Goal: Task Accomplishment & Management: Use online tool/utility

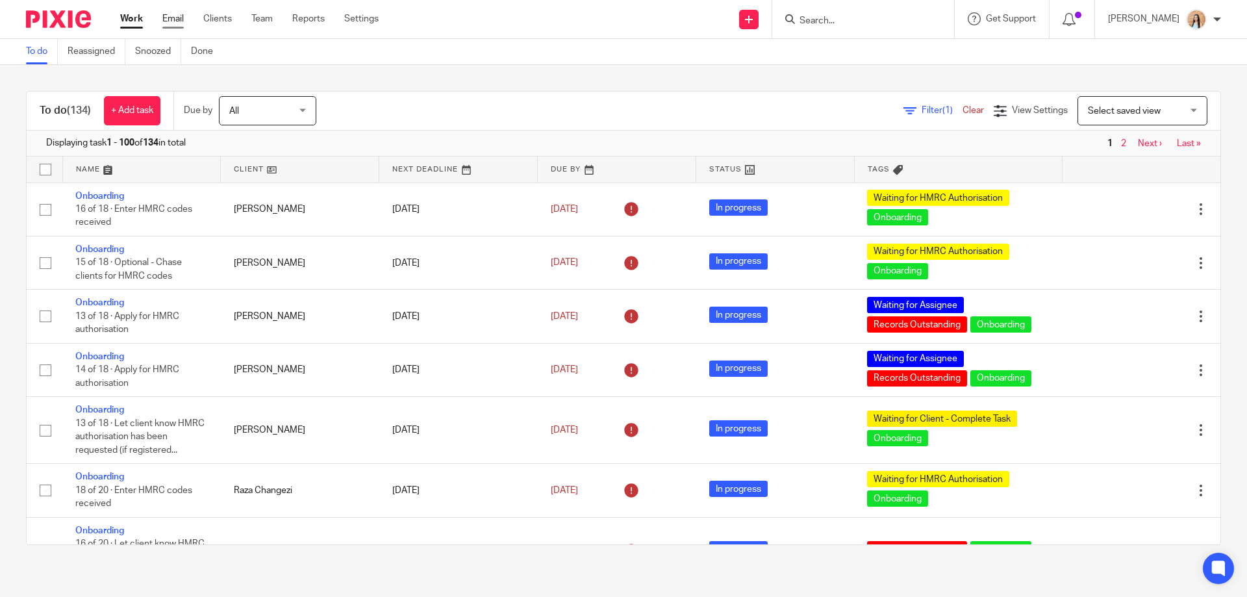
click at [167, 18] on link "Email" at bounding box center [172, 18] width 21 height 13
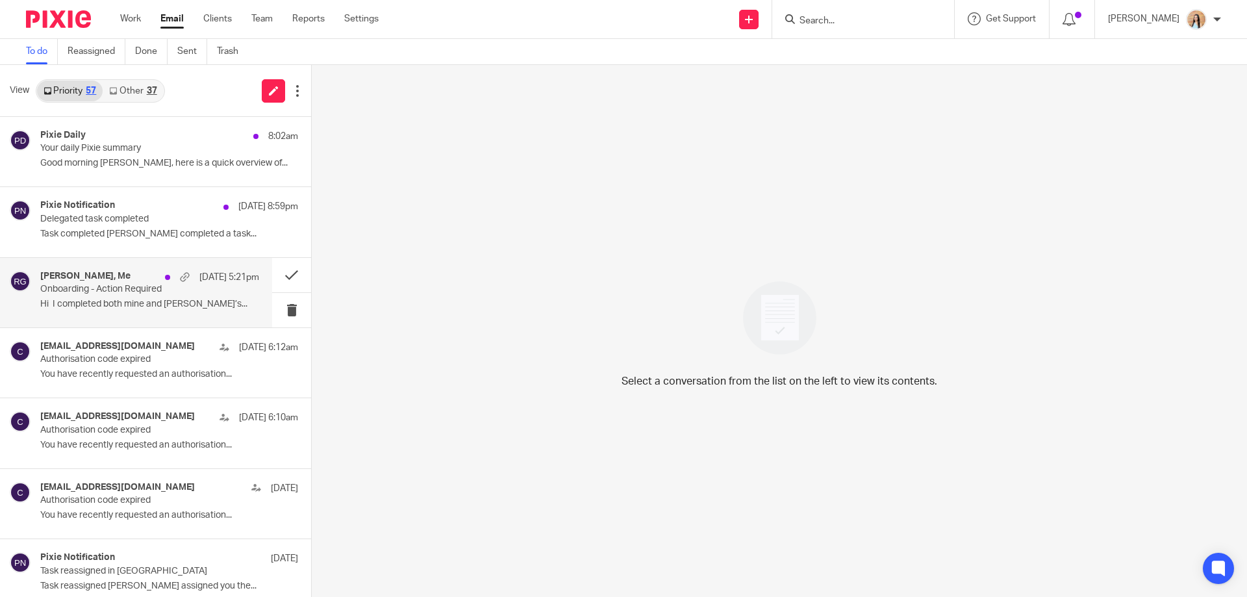
click at [110, 297] on div "Sabrina Clarke, Me 18 Aug 5:21pm Onboarding - Action Required Hi I completed bo…" at bounding box center [149, 293] width 219 height 44
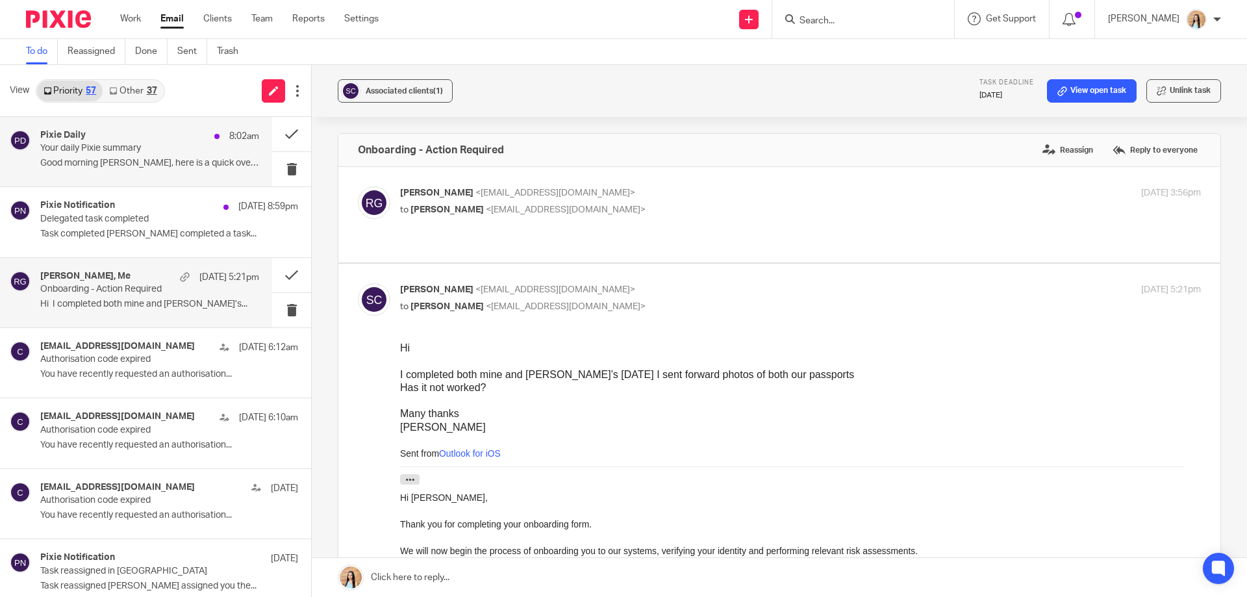
click at [153, 177] on div "Pixie Daily 8:02am Your daily Pixie summary Good morning Raj, here is a quick o…" at bounding box center [136, 151] width 272 height 69
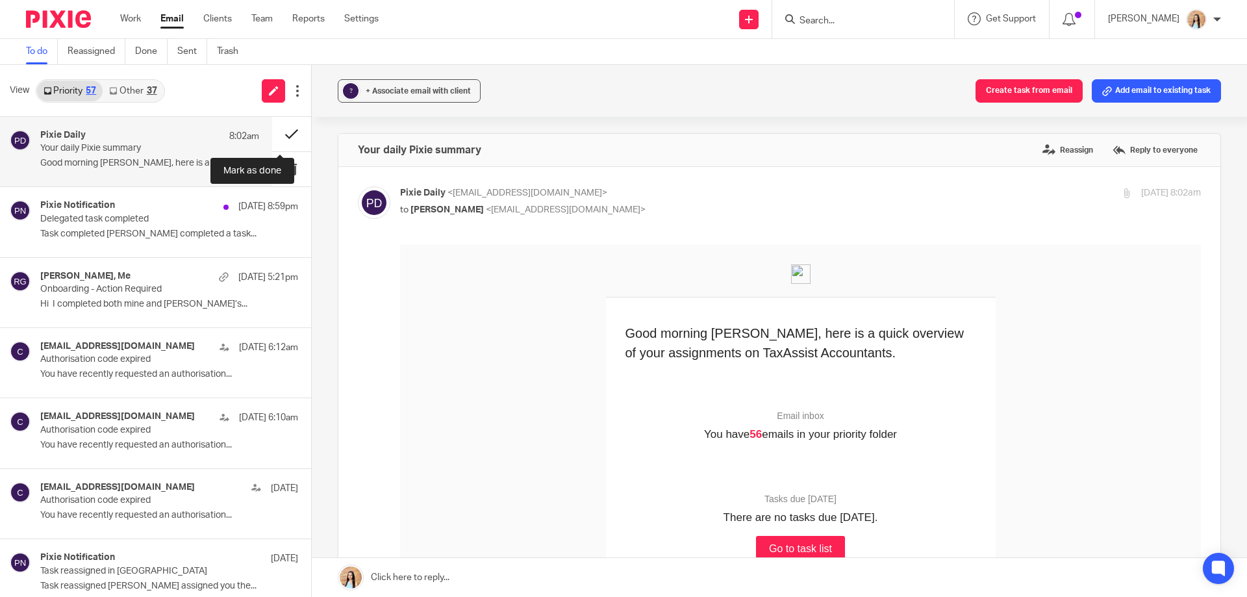
click at [276, 130] on button at bounding box center [291, 134] width 39 height 34
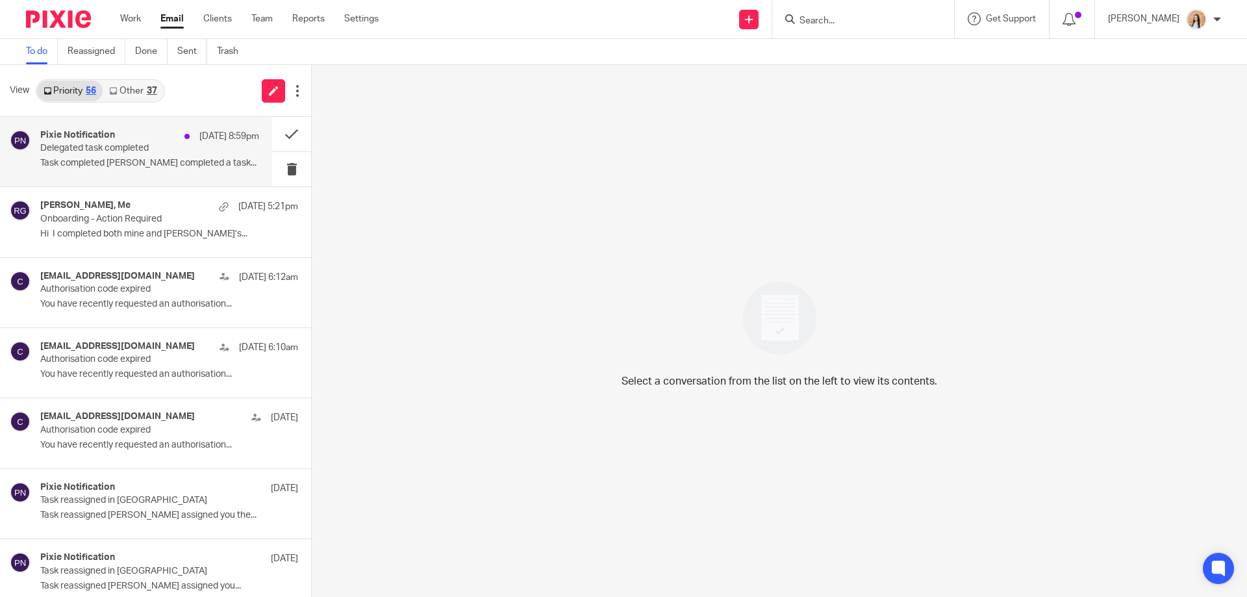
click at [107, 132] on h4 "Pixie Notification" at bounding box center [77, 135] width 75 height 11
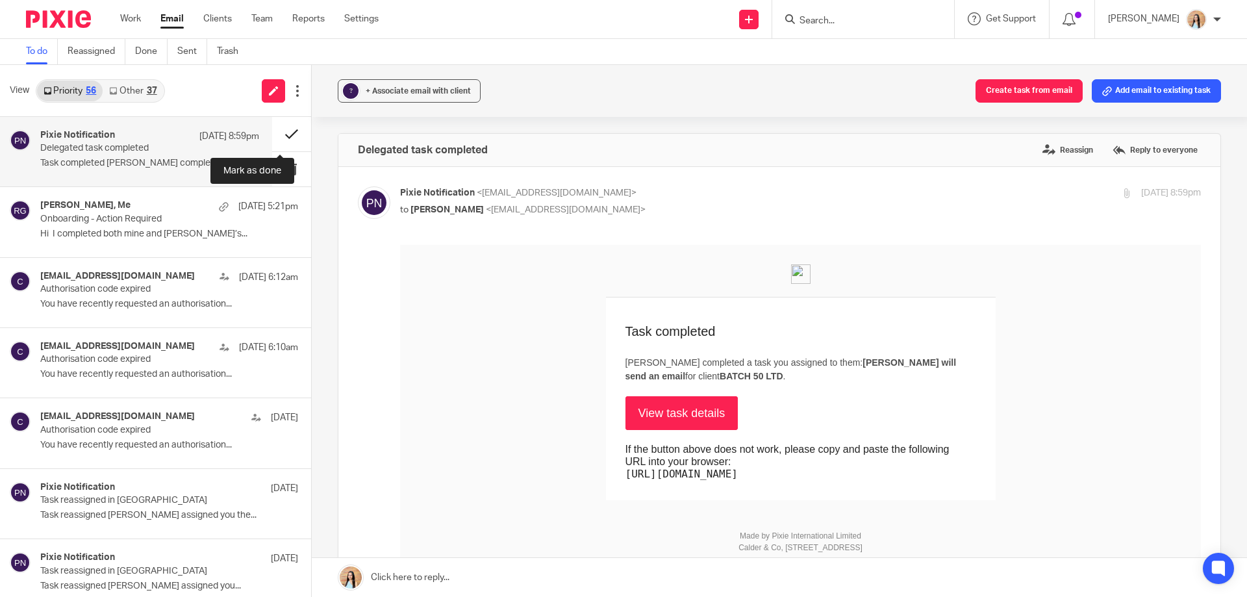
click at [285, 129] on button at bounding box center [291, 134] width 39 height 34
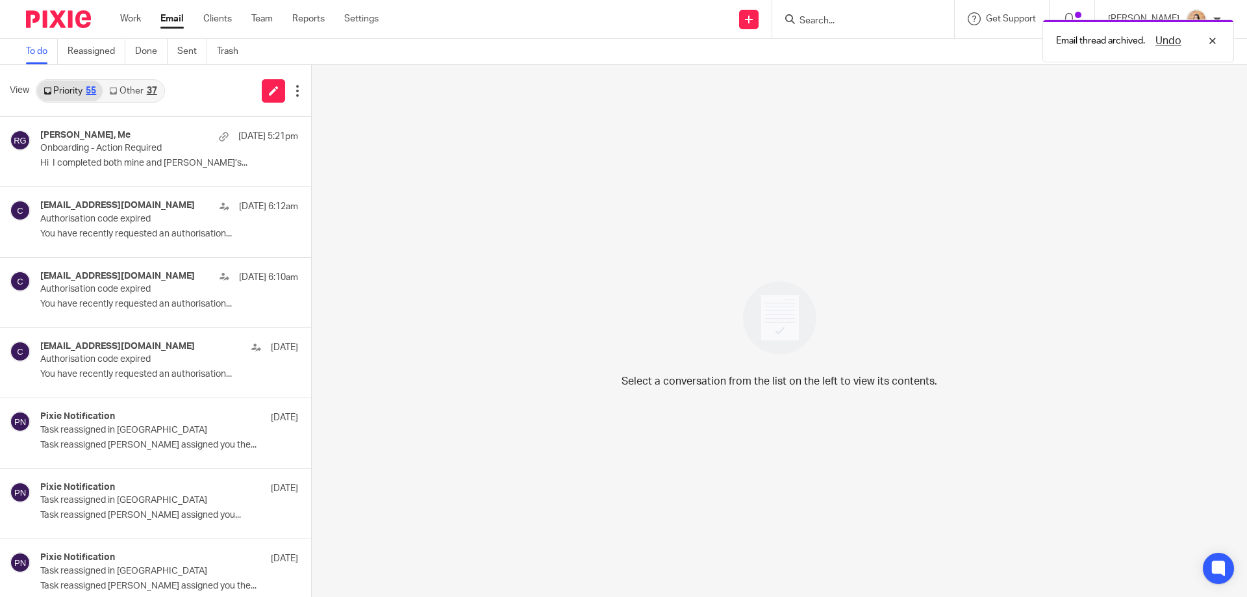
click at [122, 90] on link "Other 37" at bounding box center [133, 91] width 60 height 21
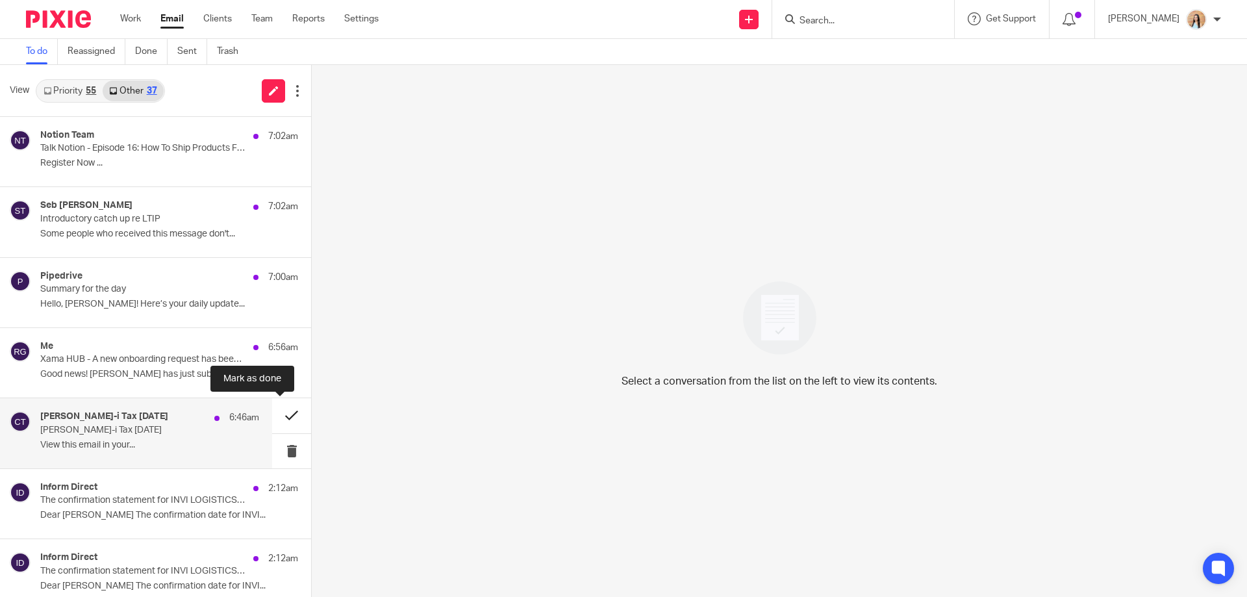
click at [274, 412] on button at bounding box center [291, 415] width 39 height 34
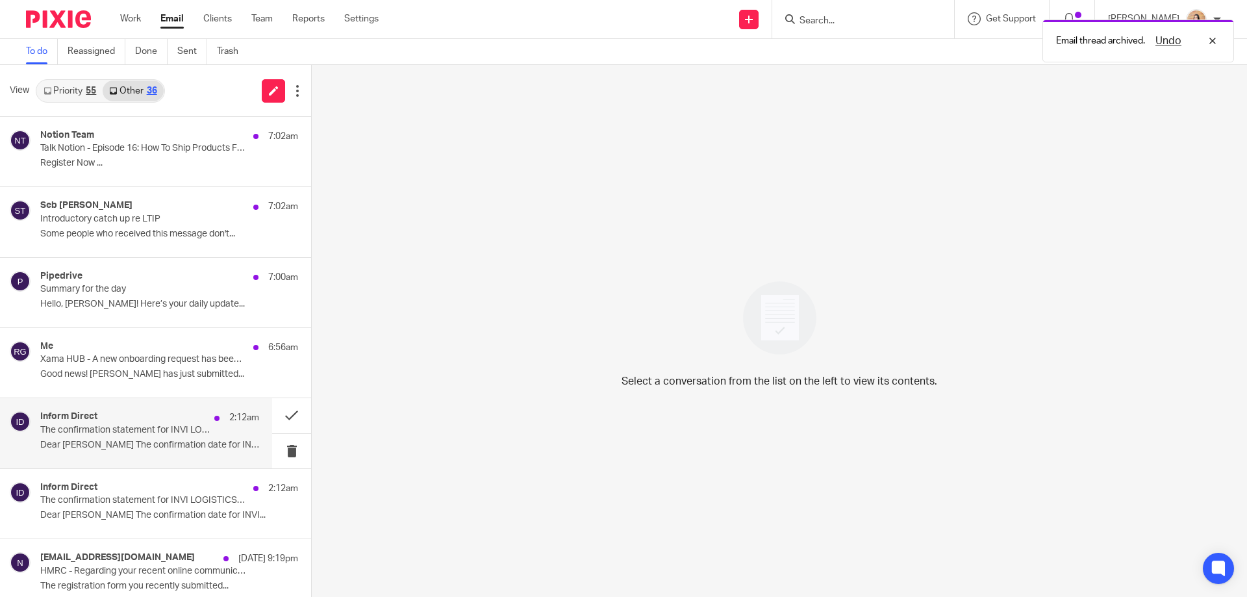
click at [208, 421] on div "2:12am" at bounding box center [233, 417] width 51 height 13
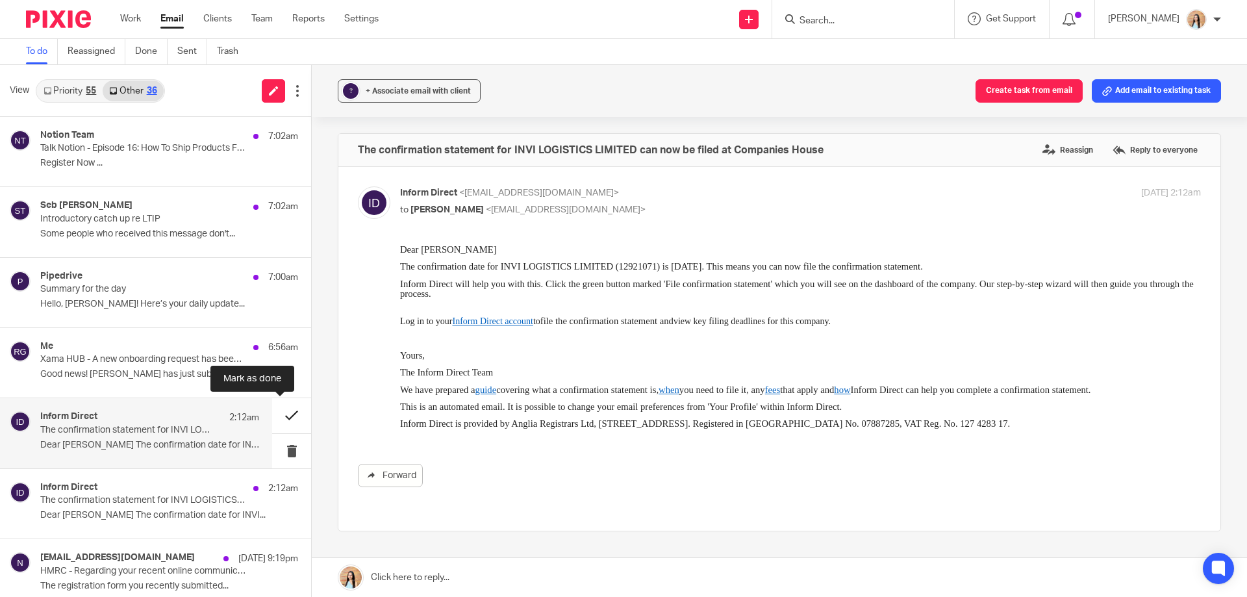
click at [283, 414] on button at bounding box center [291, 415] width 39 height 34
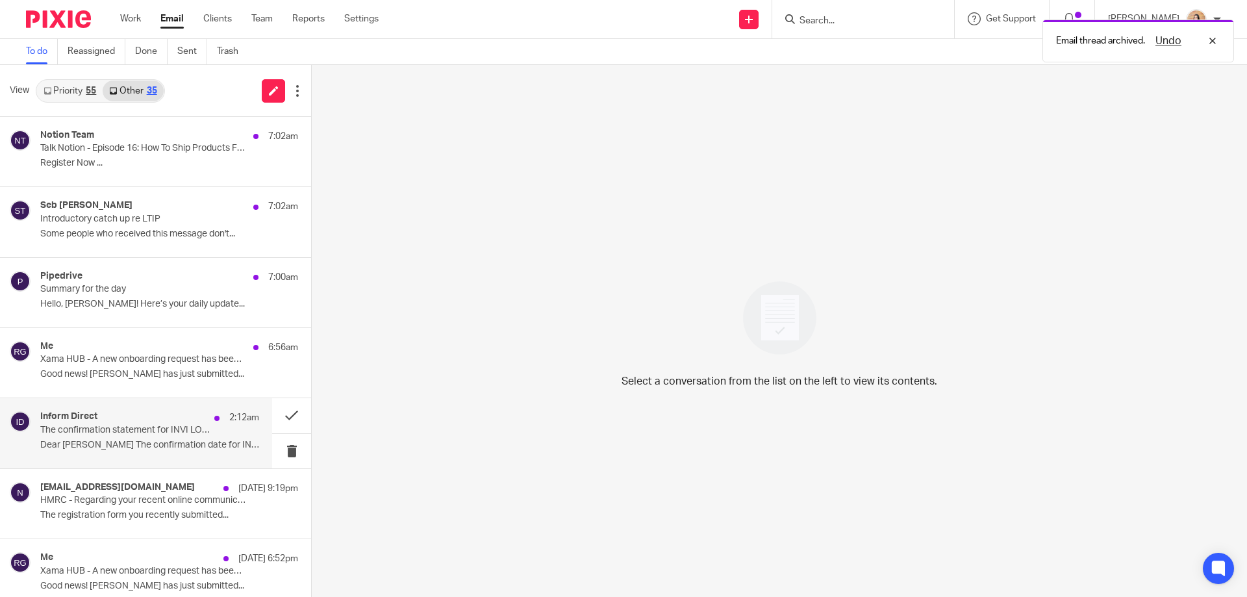
click at [164, 446] on p "Dear Raj The confirmation date for INVI..." at bounding box center [149, 445] width 219 height 11
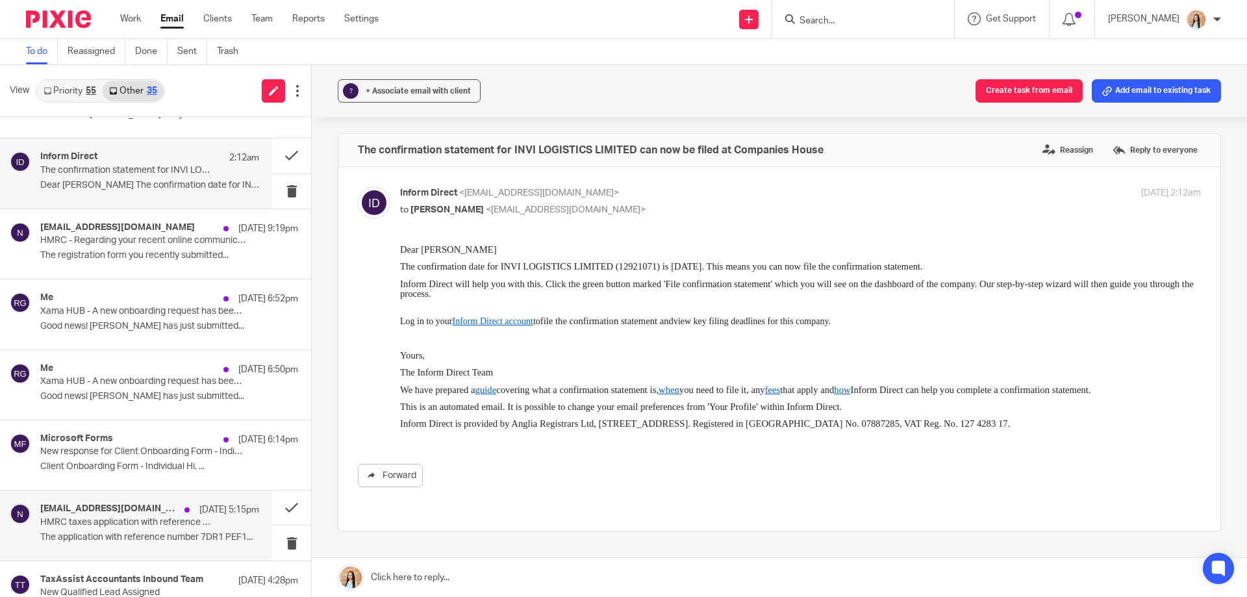
scroll to position [325, 0]
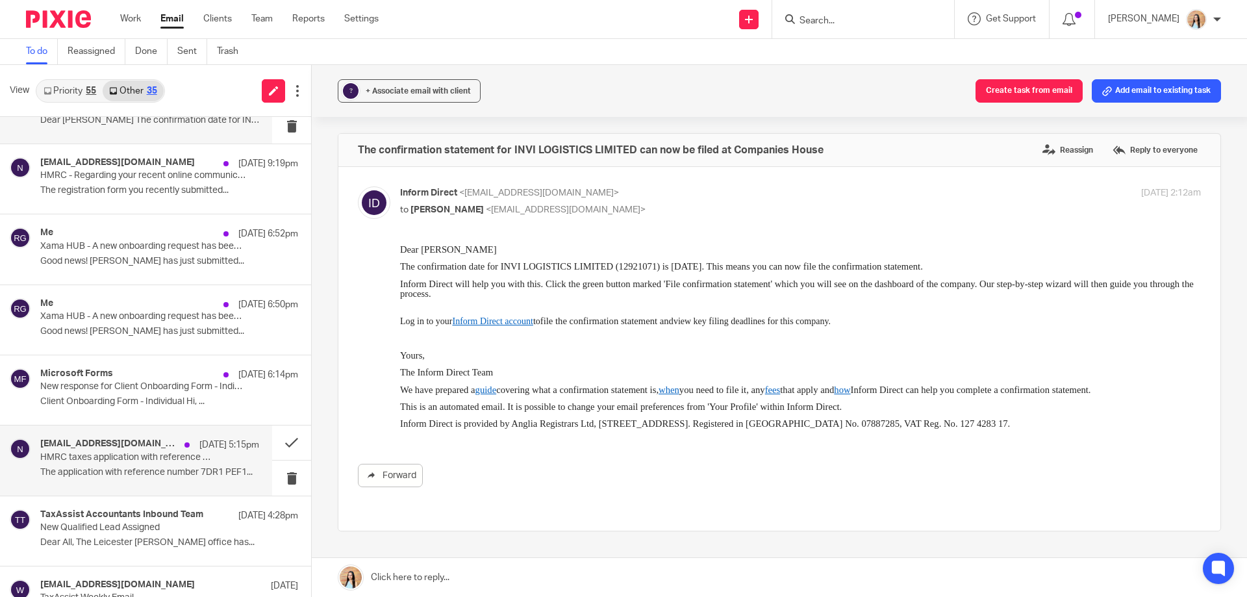
click at [127, 475] on p "The application with reference number 7DR1 PEF1..." at bounding box center [149, 472] width 219 height 11
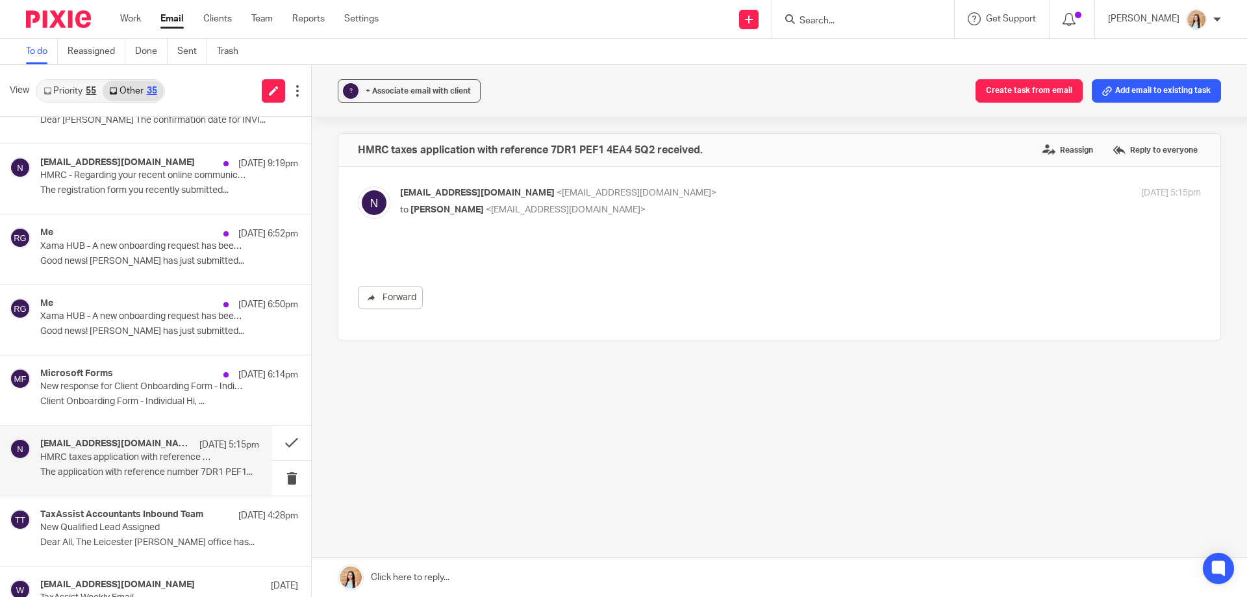
scroll to position [0, 0]
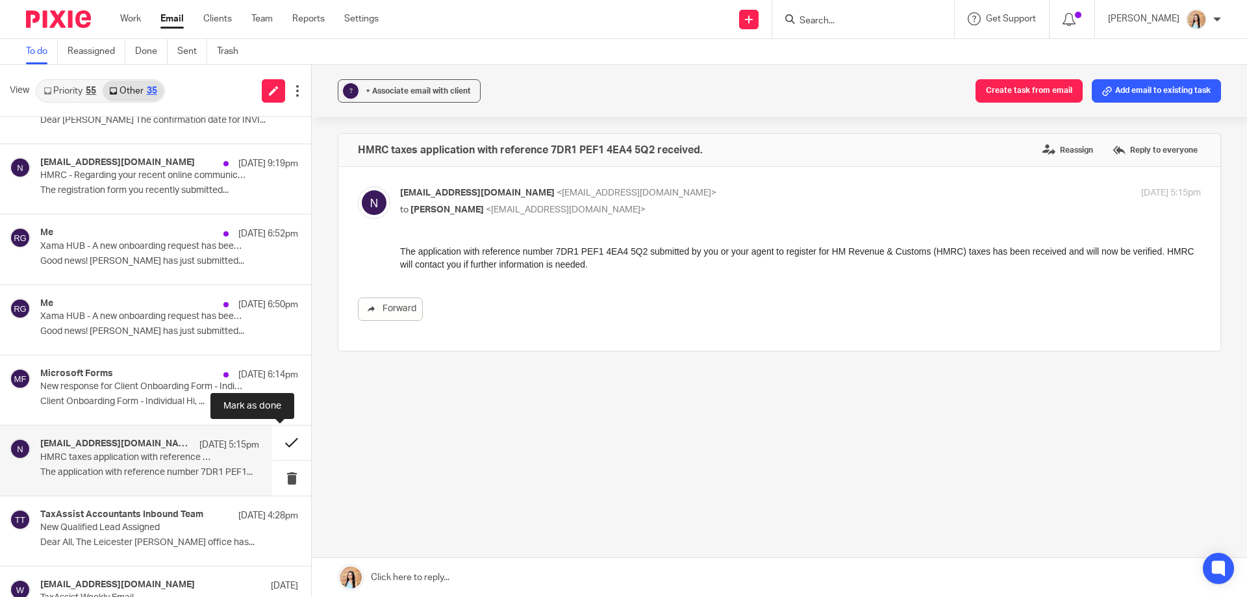
click at [281, 441] on button at bounding box center [291, 442] width 39 height 34
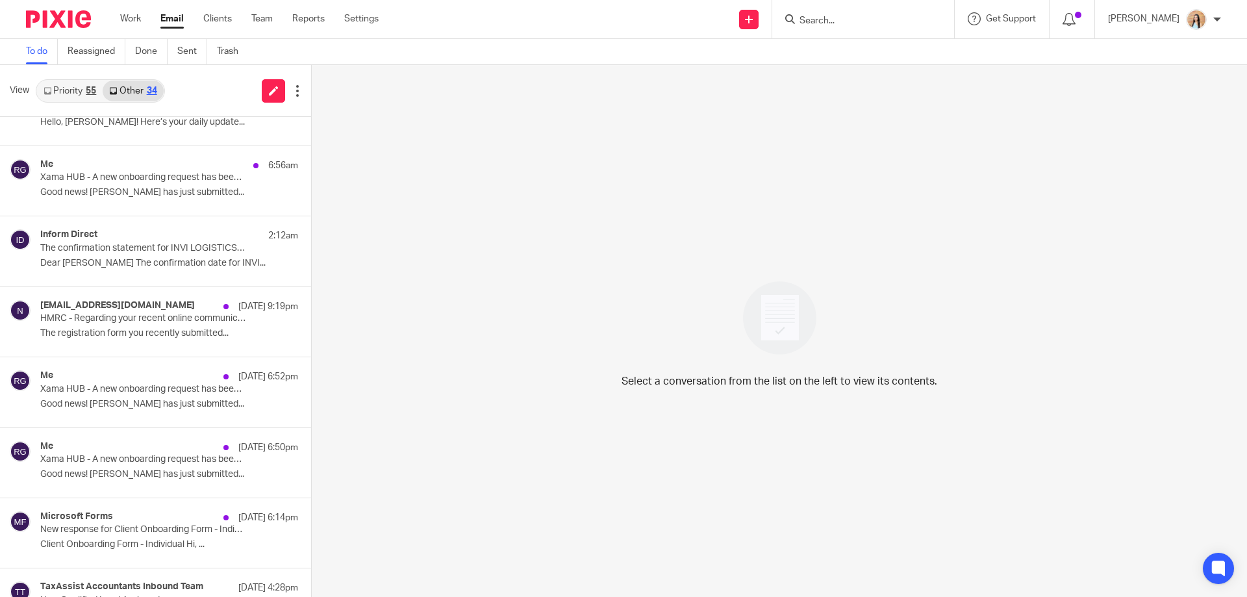
scroll to position [187, 0]
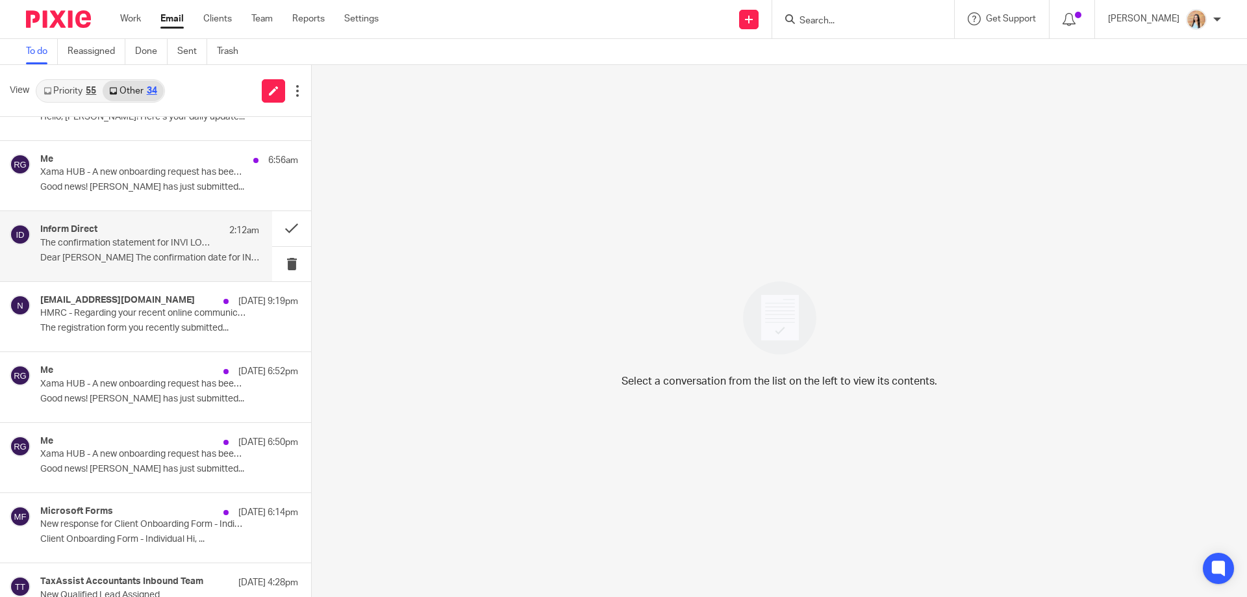
click at [140, 234] on div "Inform Direct 2:12am" at bounding box center [149, 230] width 219 height 13
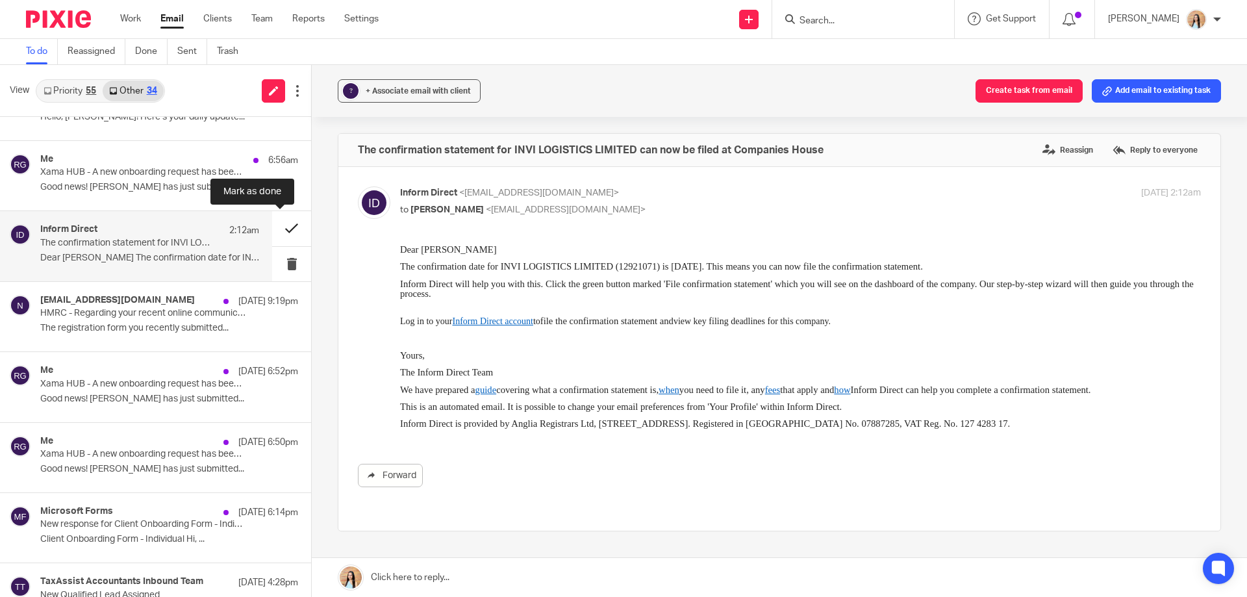
scroll to position [0, 0]
click at [274, 229] on button at bounding box center [291, 228] width 39 height 34
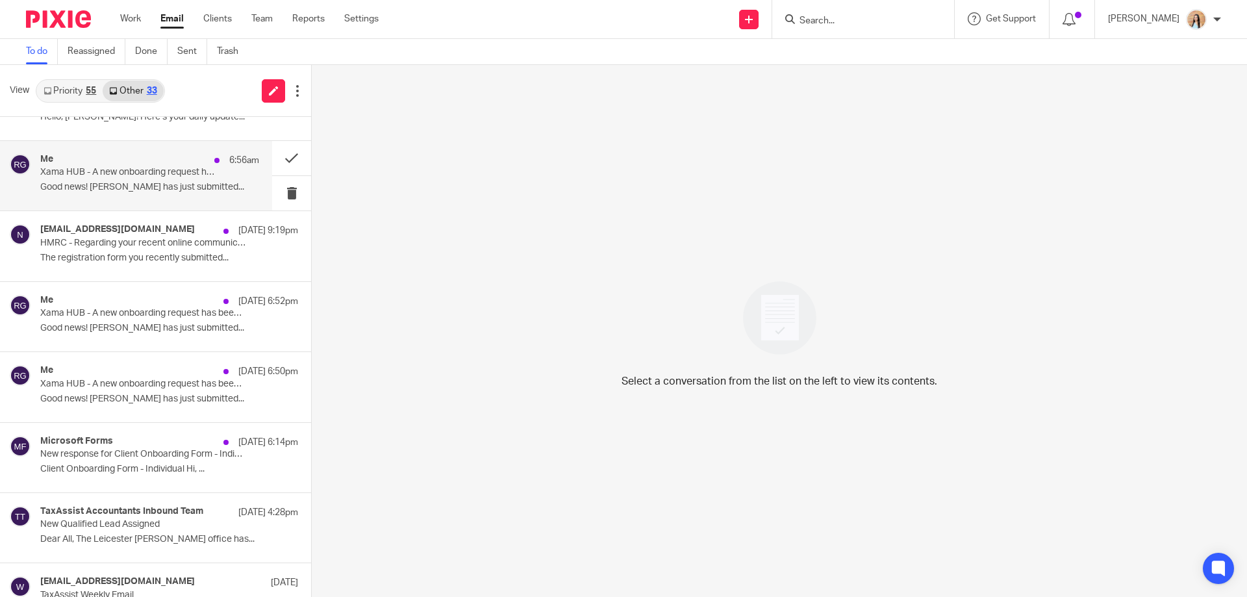
click at [154, 170] on p "Xama HUB - A new onboarding request has been returned" at bounding box center [127, 172] width 175 height 11
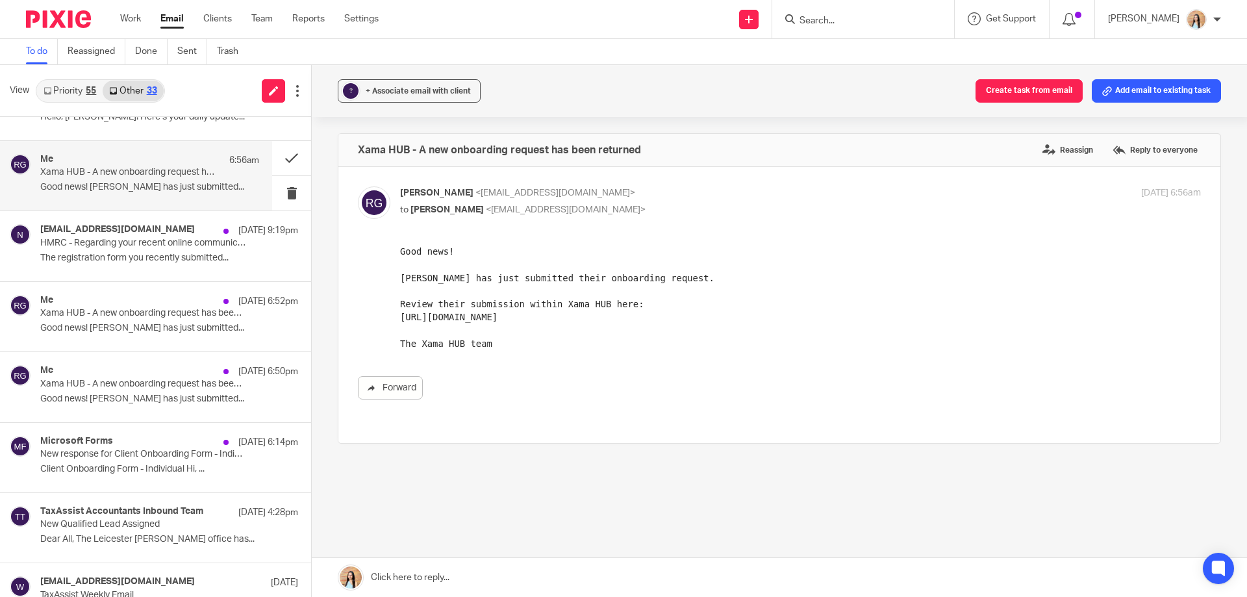
scroll to position [3, 0]
click at [947, 449] on div "Xama HUB - A new onboarding request has been returned Reassign Reply to everyon…" at bounding box center [779, 331] width 883 height 401
click at [842, 385] on div "Forward" at bounding box center [779, 384] width 843 height 23
click at [684, 532] on div "? + Associate email with client Create task from email Add email to existing ta…" at bounding box center [779, 331] width 935 height 532
click at [853, 25] on input "Search" at bounding box center [856, 22] width 117 height 12
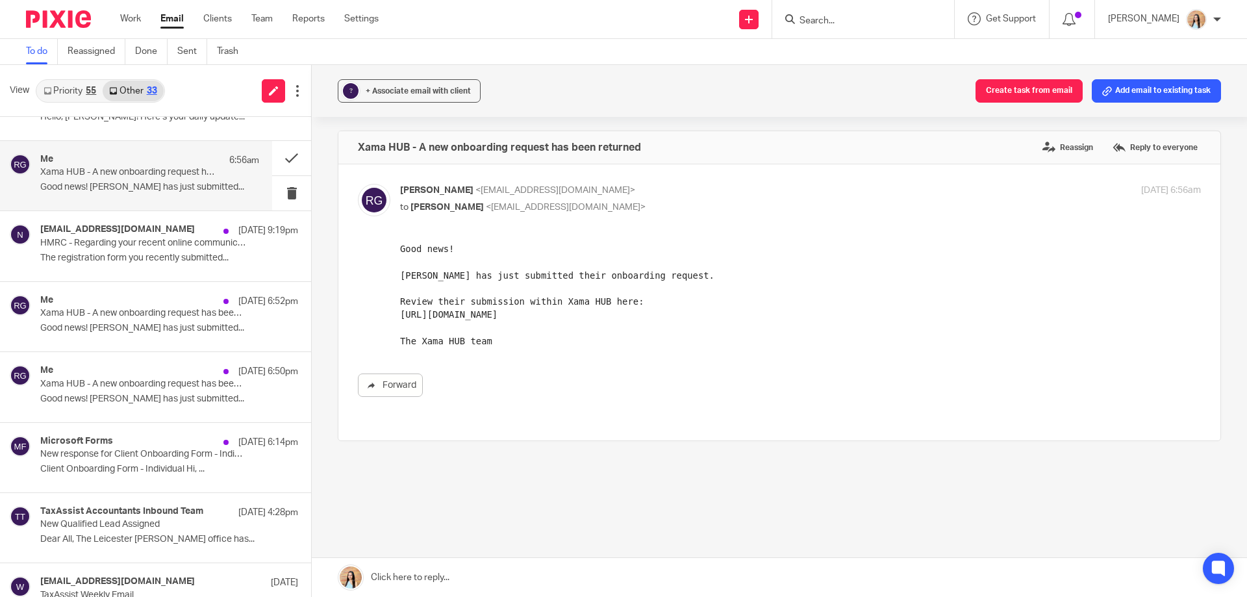
type input "y"
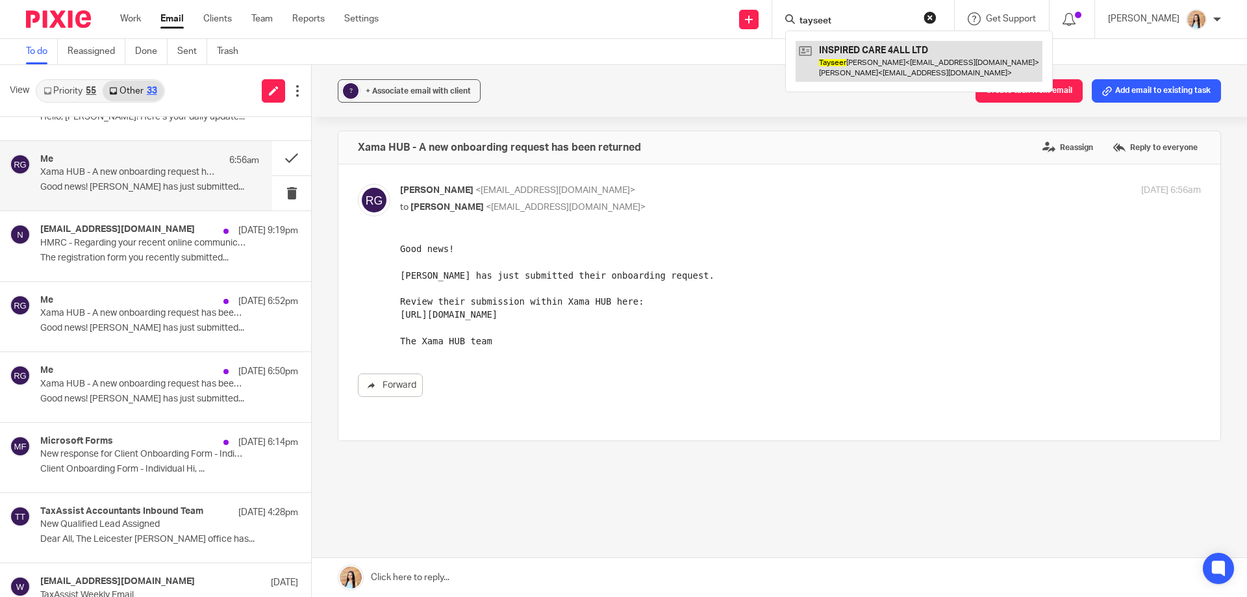
type input "tayseet"
click at [882, 68] on link at bounding box center [918, 61] width 247 height 40
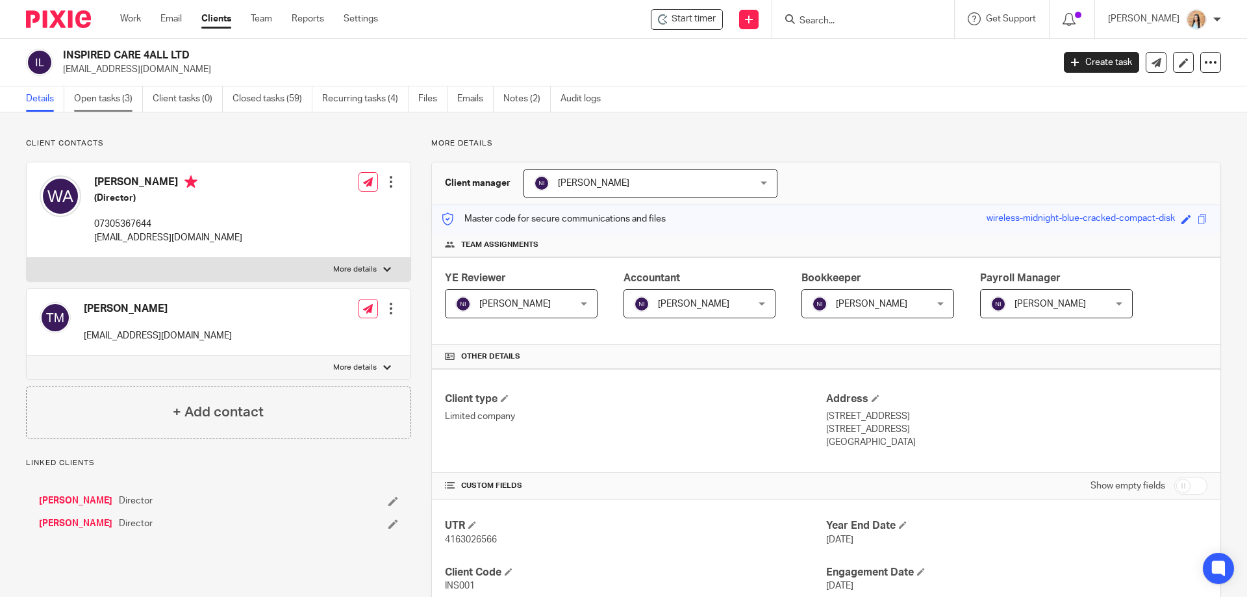
click at [116, 100] on link "Open tasks (3)" at bounding box center [108, 98] width 69 height 25
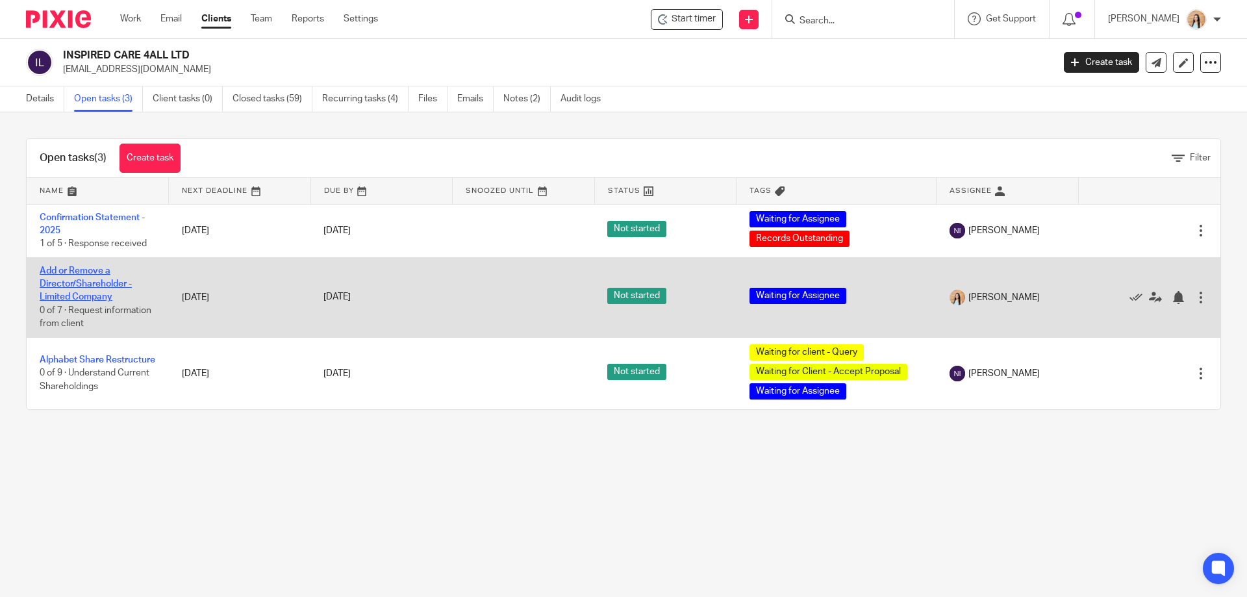
click at [105, 269] on link "Add or Remove a Director/Shareholder - Limited Company" at bounding box center [86, 284] width 92 height 36
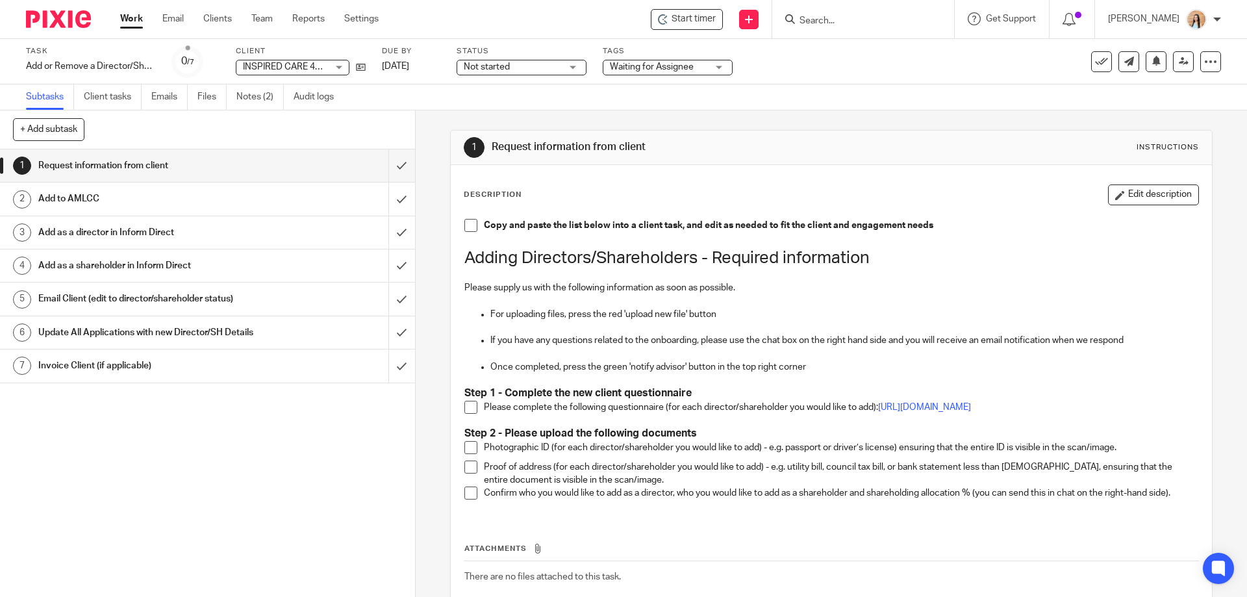
click at [433, 366] on div "1 Request information from client Instructions Description Edit description Cop…" at bounding box center [831, 353] width 831 height 486
click at [431, 260] on div "1 Request information from client Instructions Description Edit description Cop…" at bounding box center [831, 353] width 831 height 486
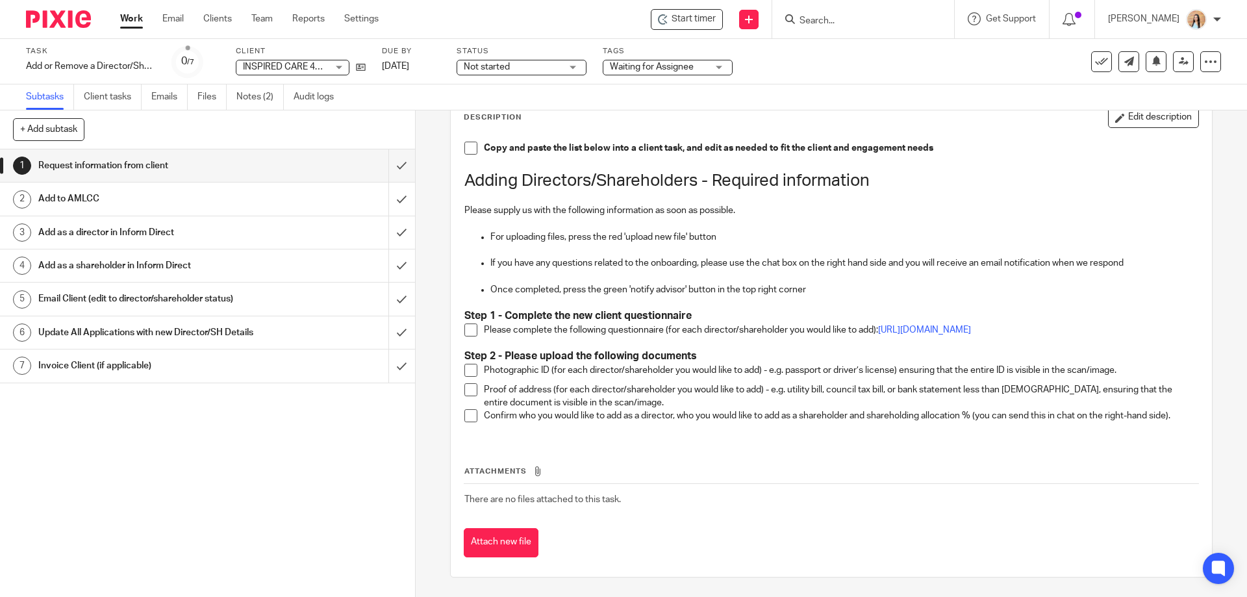
click at [430, 295] on div "1 Request information from client Instructions Description Edit description Cop…" at bounding box center [831, 353] width 831 height 486
